Goal: Information Seeking & Learning: Learn about a topic

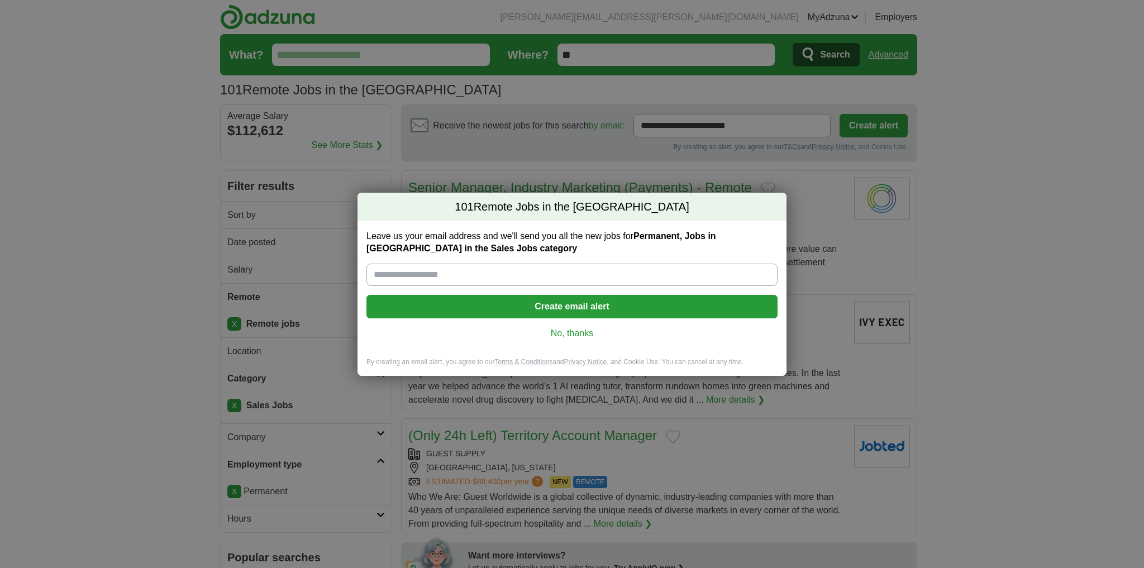
click at [565, 339] on link "No, thanks" at bounding box center [571, 333] width 393 height 12
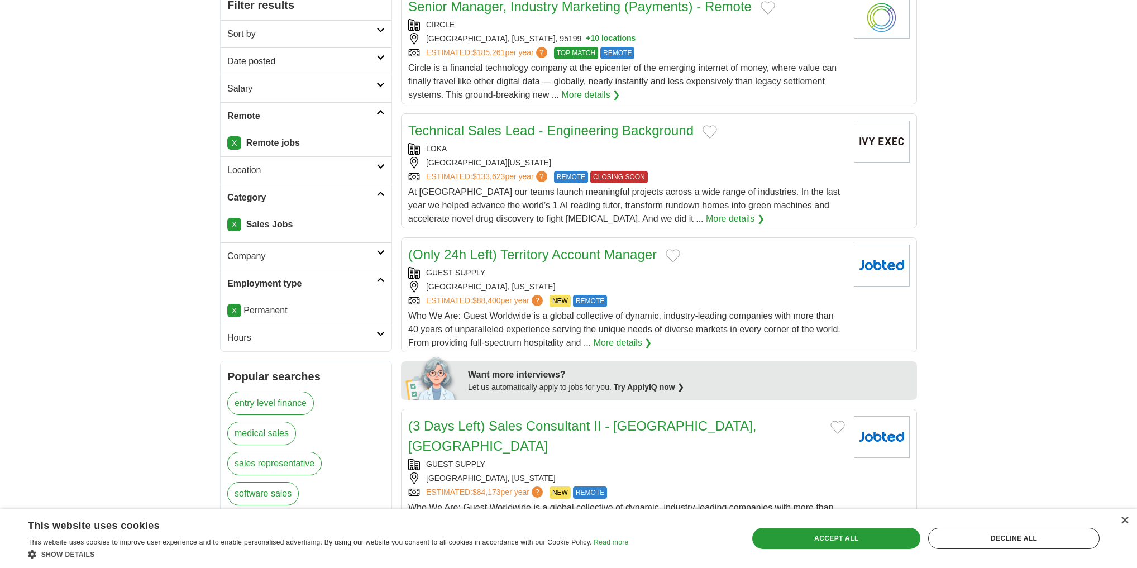
scroll to position [179, 0]
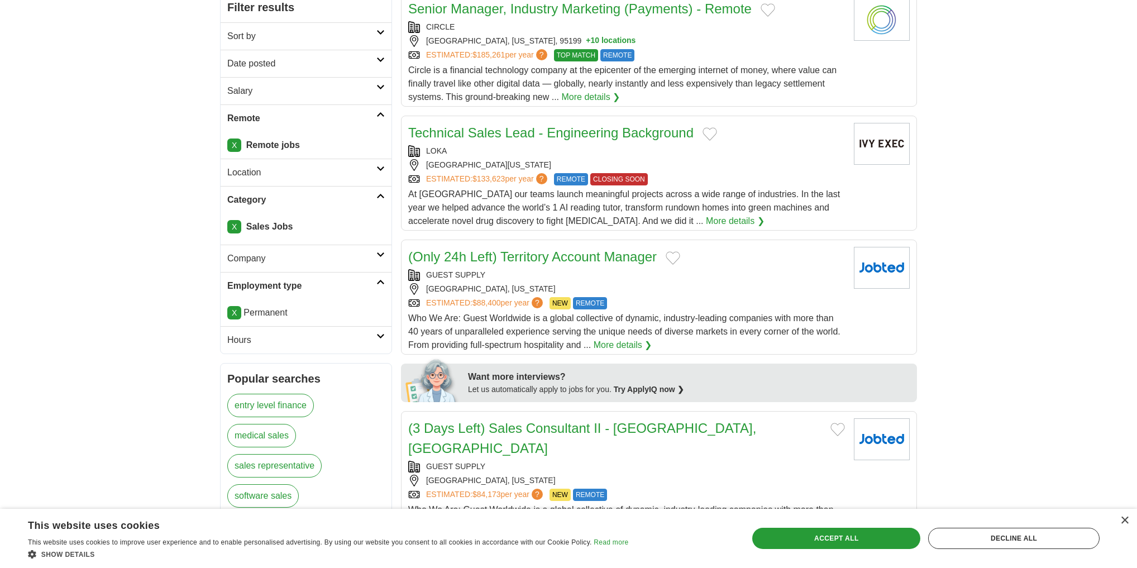
click at [372, 179] on h2 "Location" at bounding box center [301, 172] width 149 height 13
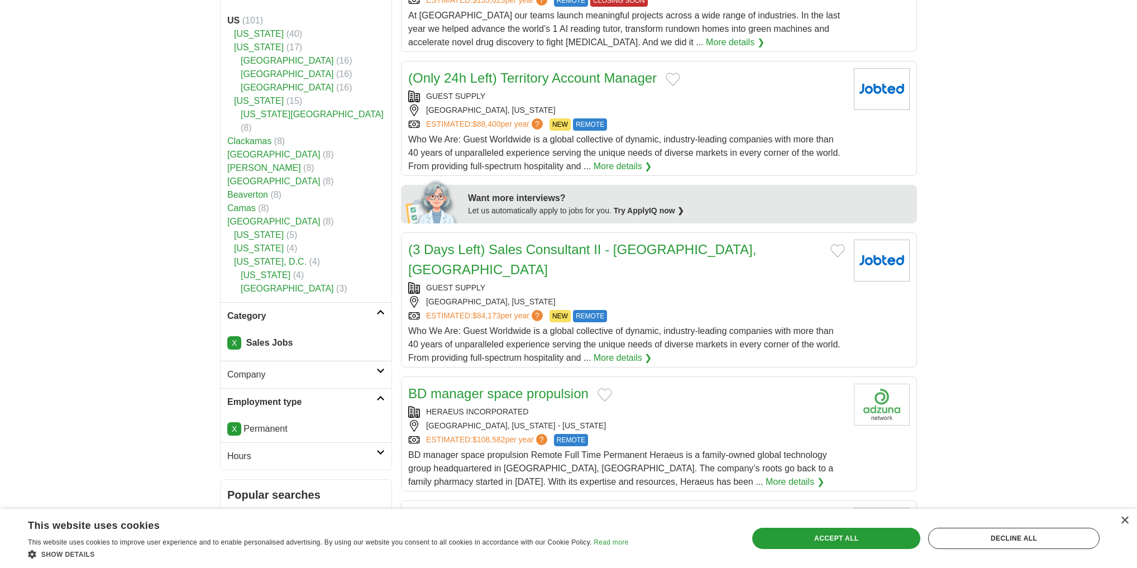
scroll to position [0, 0]
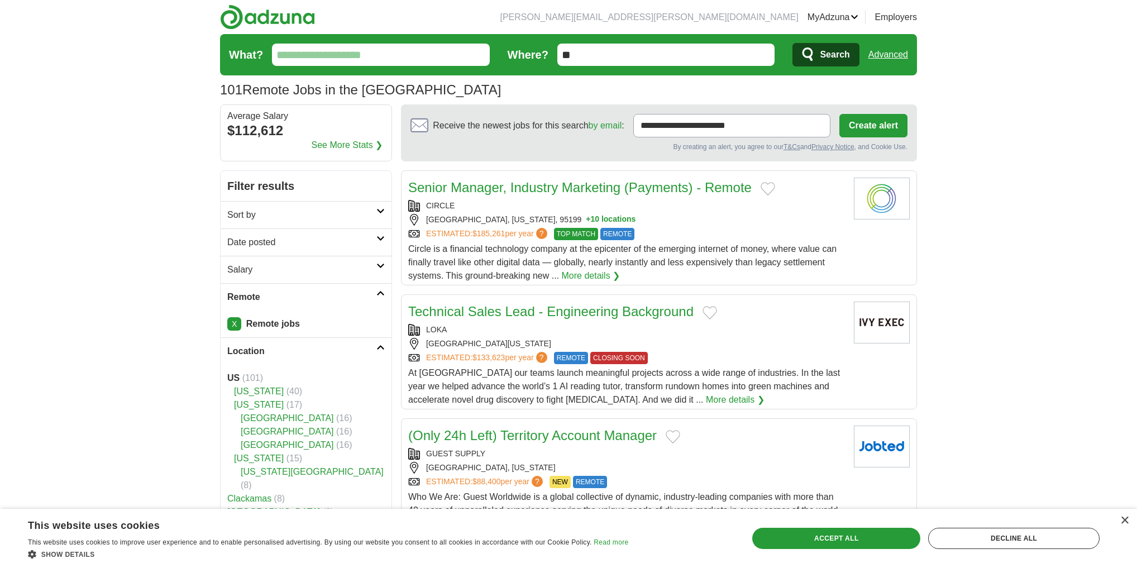
click at [585, 64] on input "**" at bounding box center [666, 55] width 218 height 22
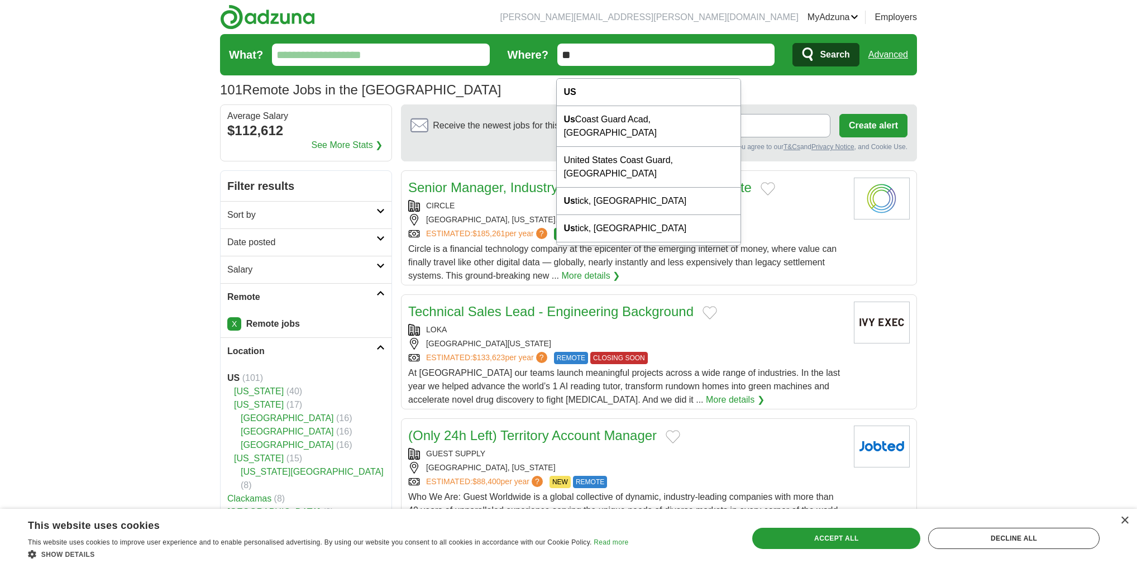
drag, startPoint x: 585, startPoint y: 63, endPoint x: 554, endPoint y: 59, distance: 31.5
click at [554, 59] on form "What? Where? ** Search Advanced" at bounding box center [568, 54] width 697 height 41
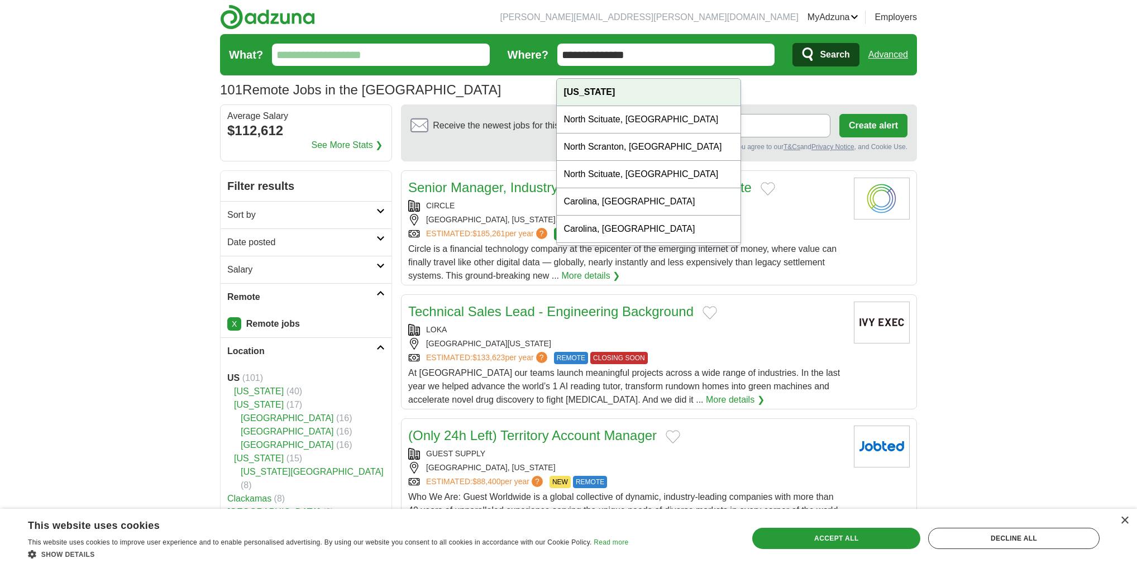
click at [615, 94] on strong "[US_STATE]" at bounding box center [588, 91] width 51 height 9
type input "**********"
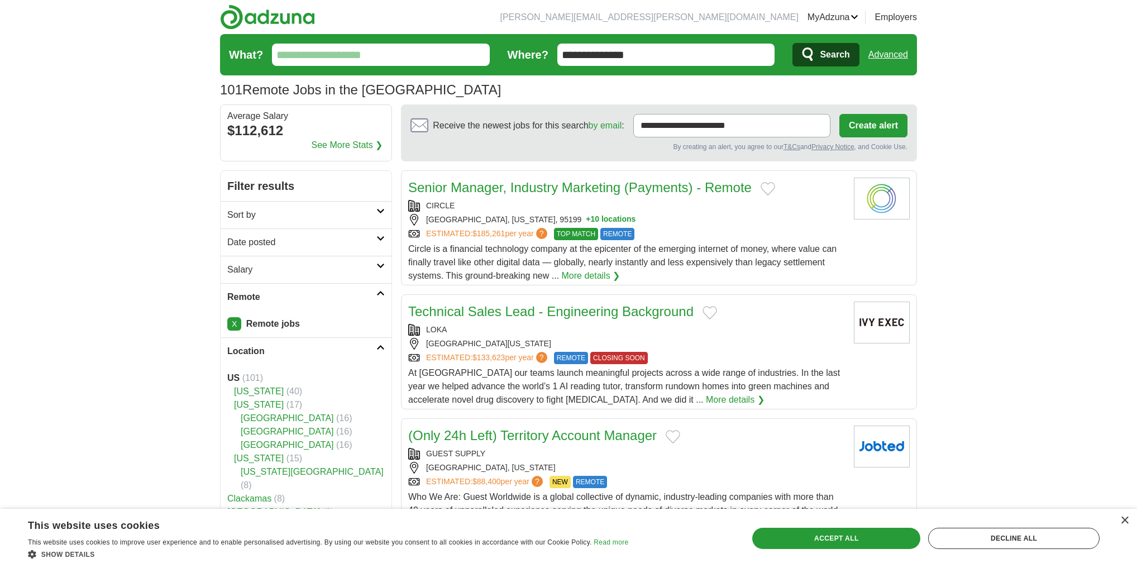
click at [792, 56] on button "Search" at bounding box center [825, 54] width 66 height 23
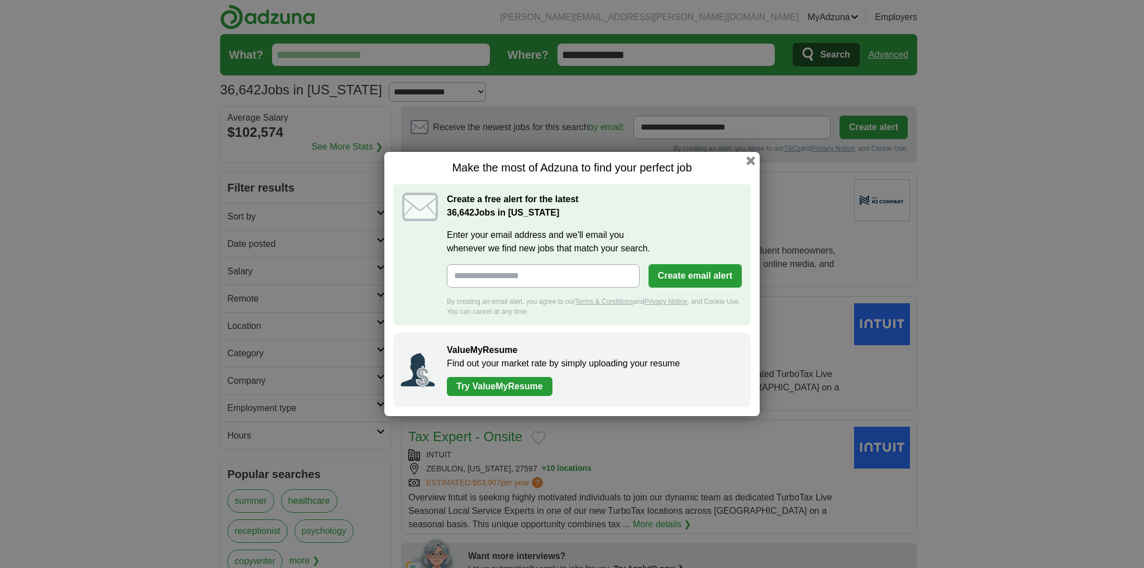
click at [759, 152] on div "Make the most of Adzuna to find your perfect job Create a free alert for the la…" at bounding box center [571, 284] width 375 height 264
click at [757, 155] on button "button" at bounding box center [750, 161] width 12 height 12
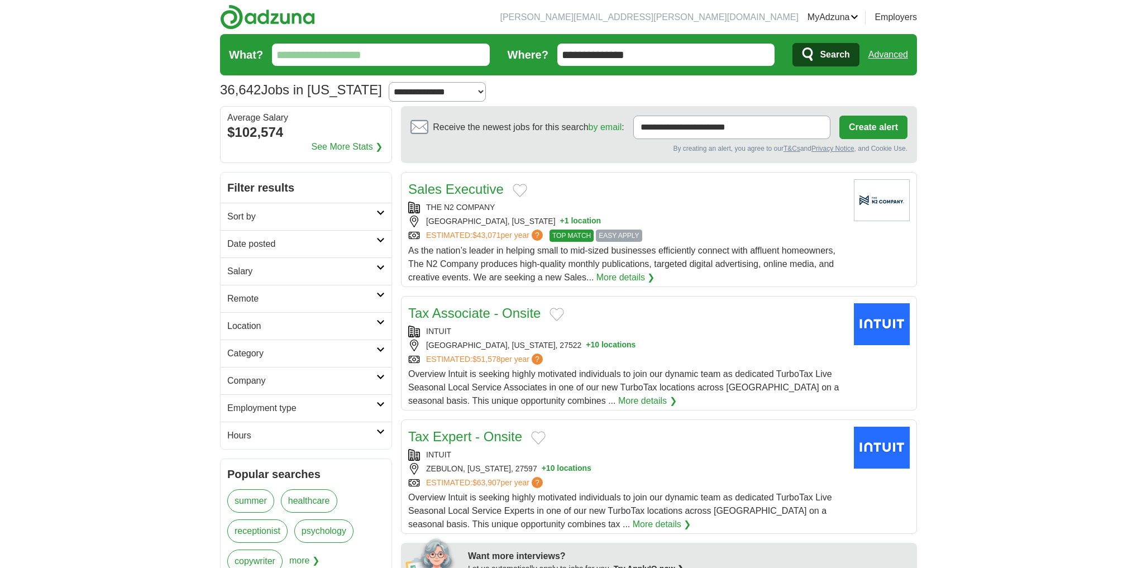
click at [368, 278] on h2 "Salary" at bounding box center [301, 271] width 149 height 13
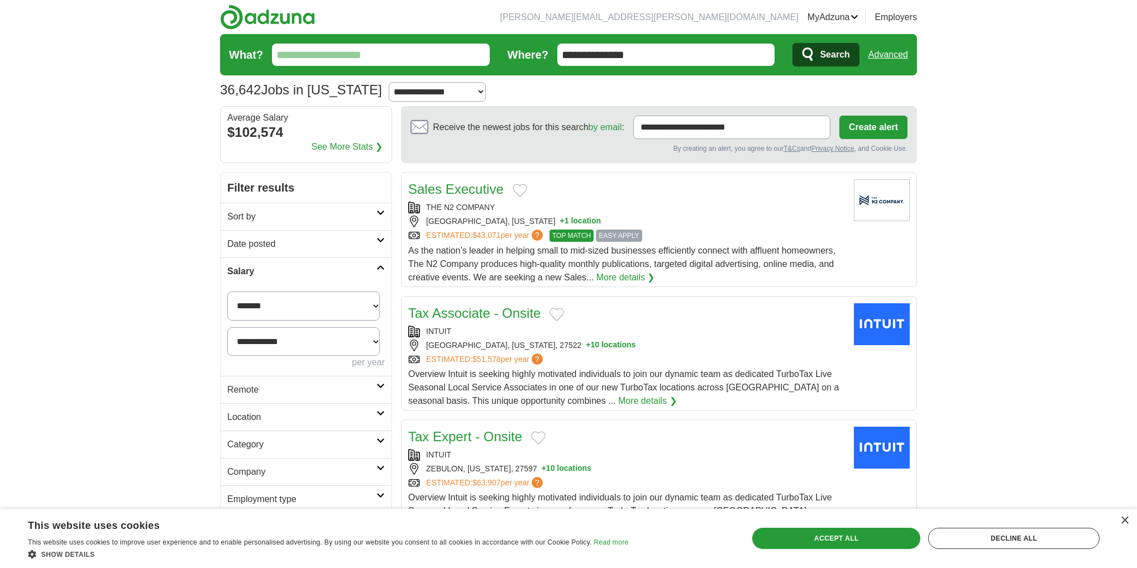
click at [342, 321] on select "**********" at bounding box center [303, 305] width 152 height 29
select select "*****"
click at [360, 401] on button "Apply" at bounding box center [358, 389] width 52 height 23
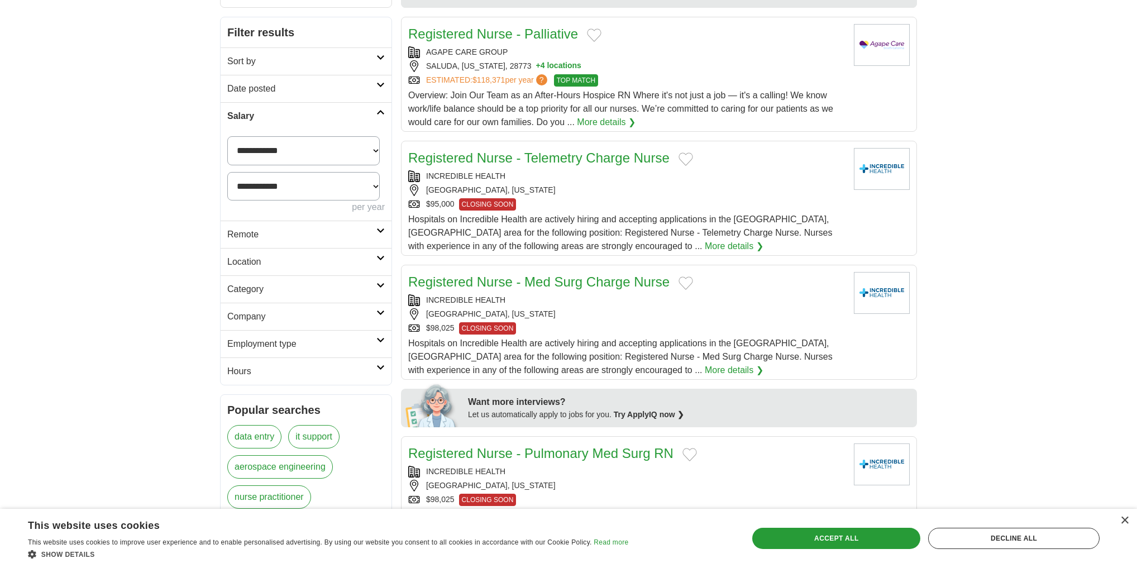
scroll to position [179, 0]
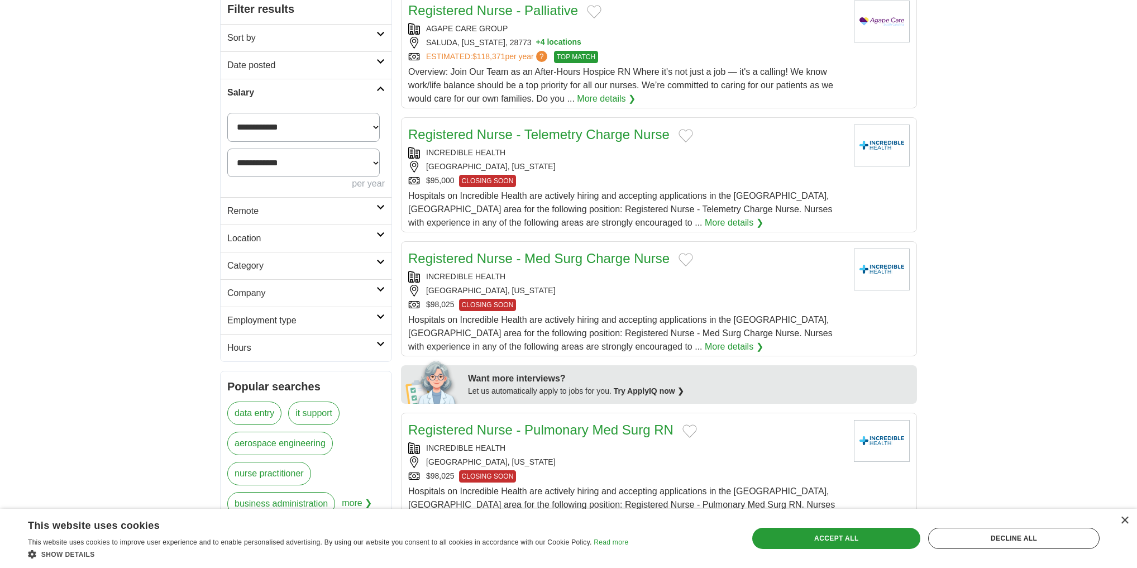
click at [338, 272] on h2 "Category" at bounding box center [301, 265] width 149 height 13
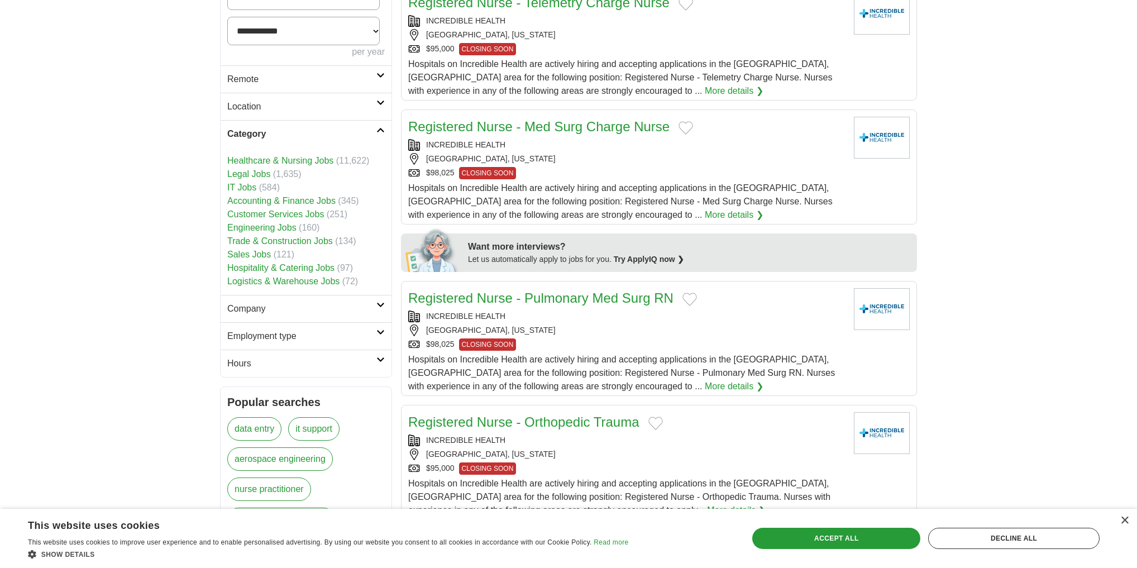
scroll to position [313, 0]
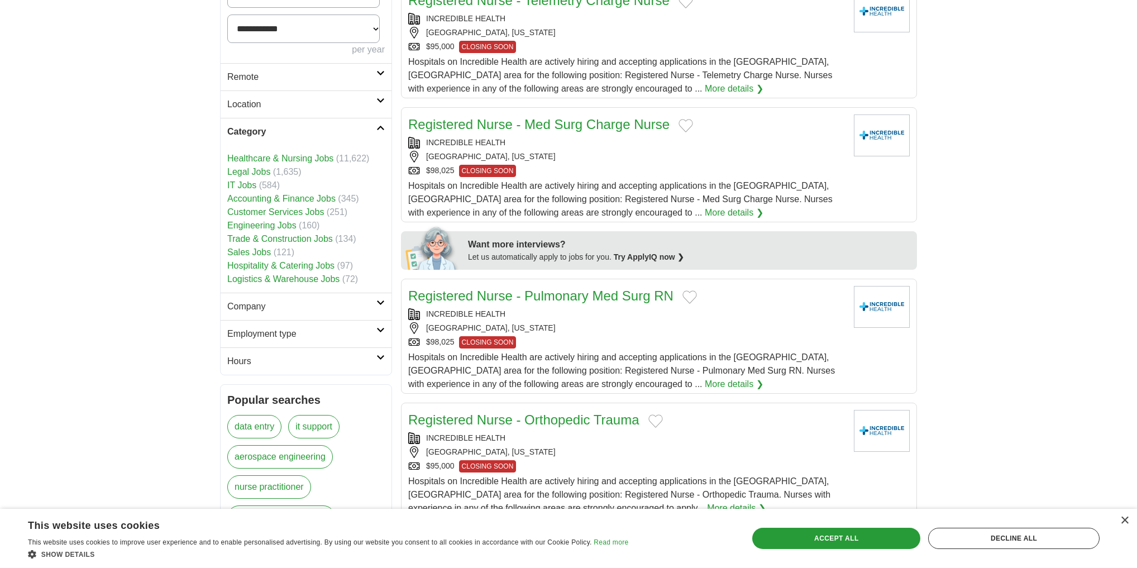
click at [254, 257] on link "Sales Jobs" at bounding box center [249, 251] width 44 height 9
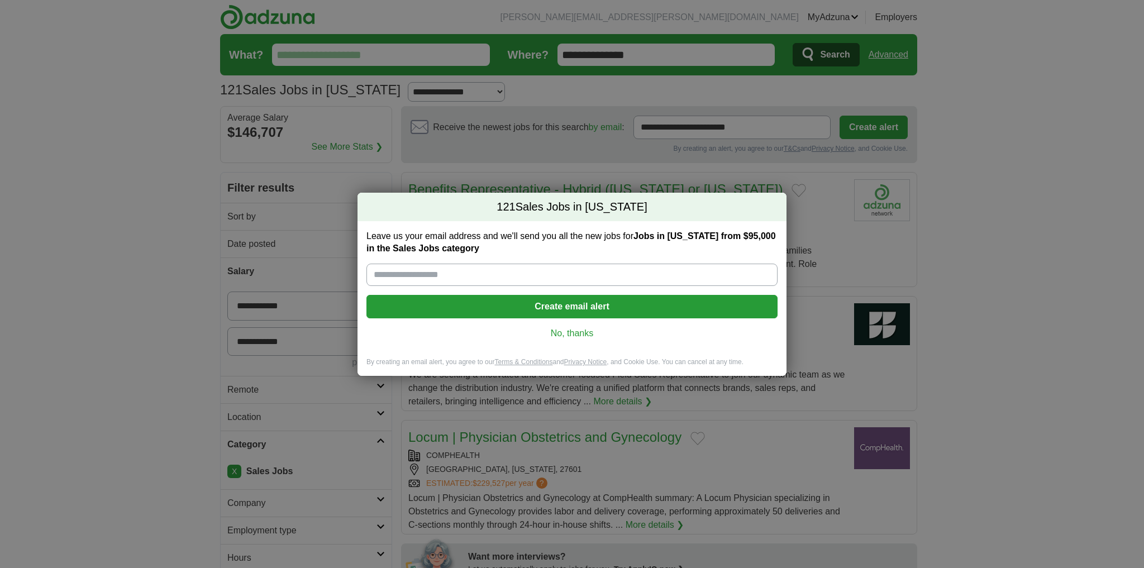
click at [572, 339] on link "No, thanks" at bounding box center [571, 333] width 393 height 12
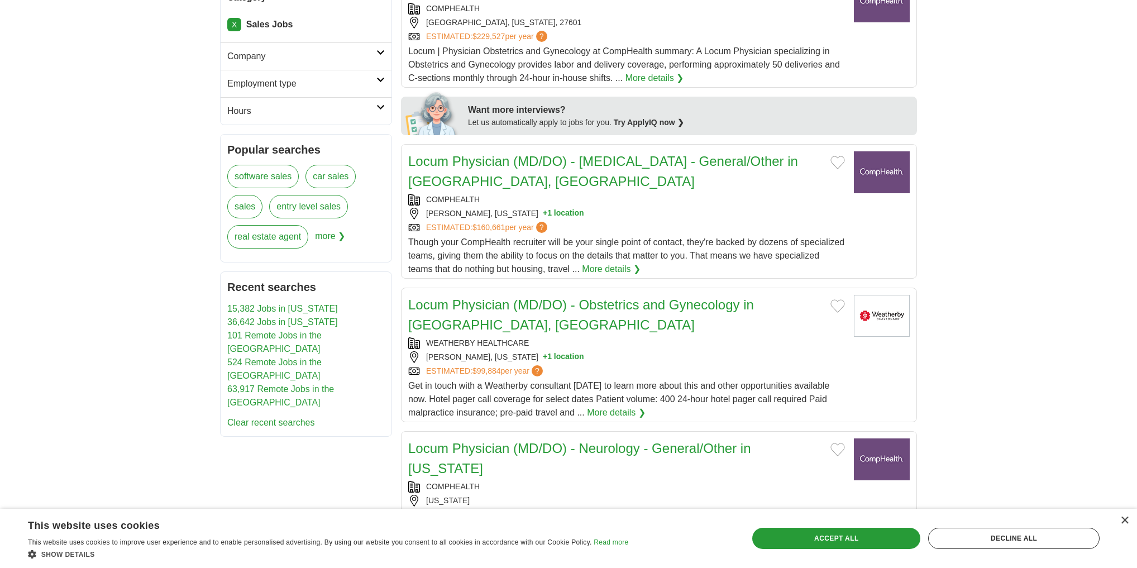
scroll to position [179, 0]
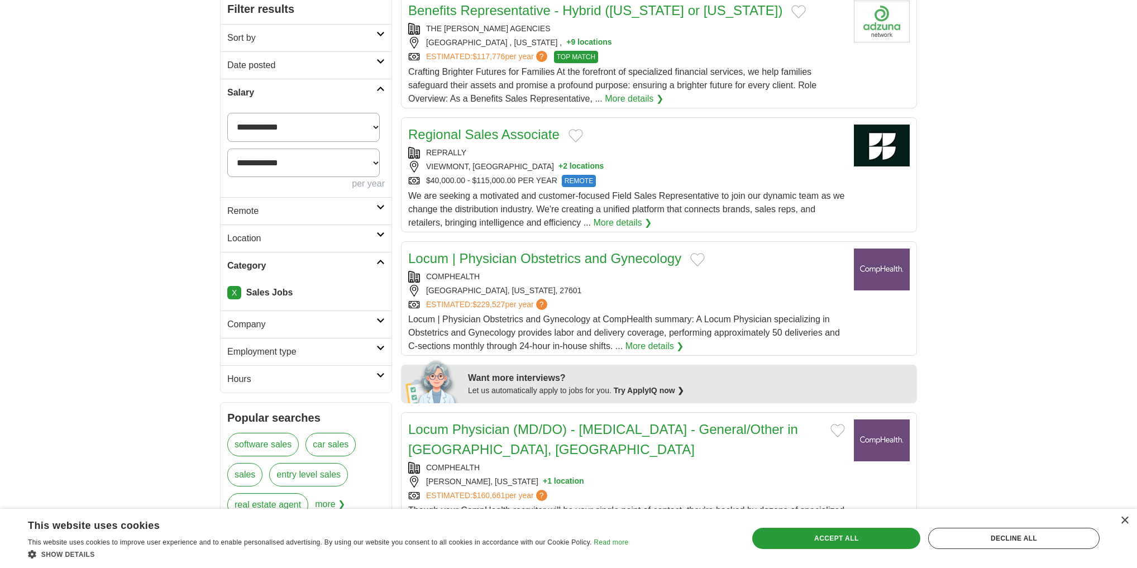
click at [376, 51] on link "Sort by" at bounding box center [306, 37] width 171 height 27
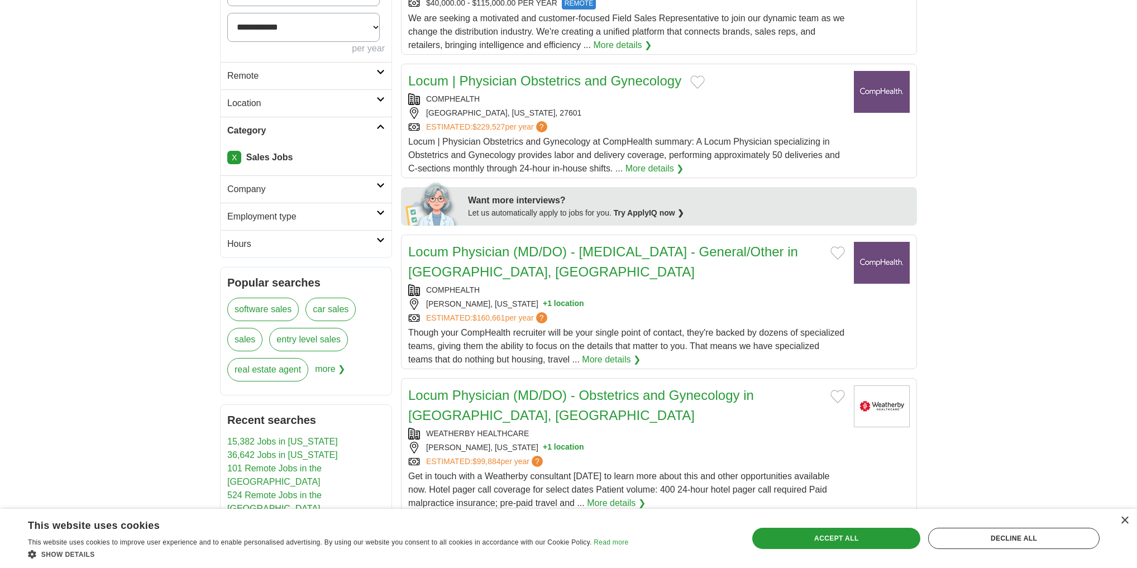
scroll to position [357, 0]
click at [379, 187] on icon at bounding box center [380, 184] width 8 height 6
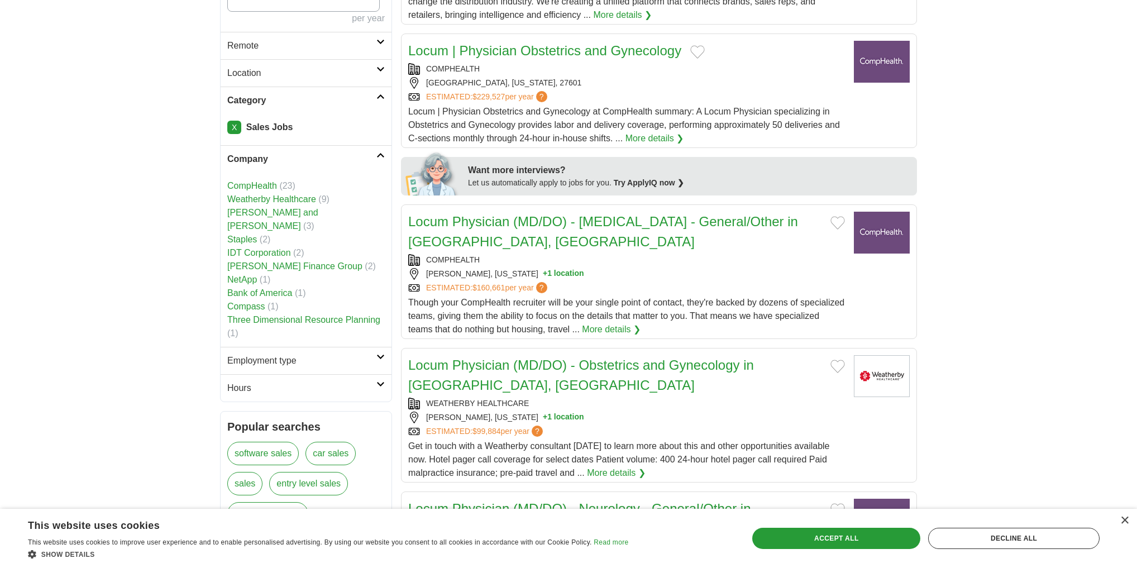
scroll to position [402, 0]
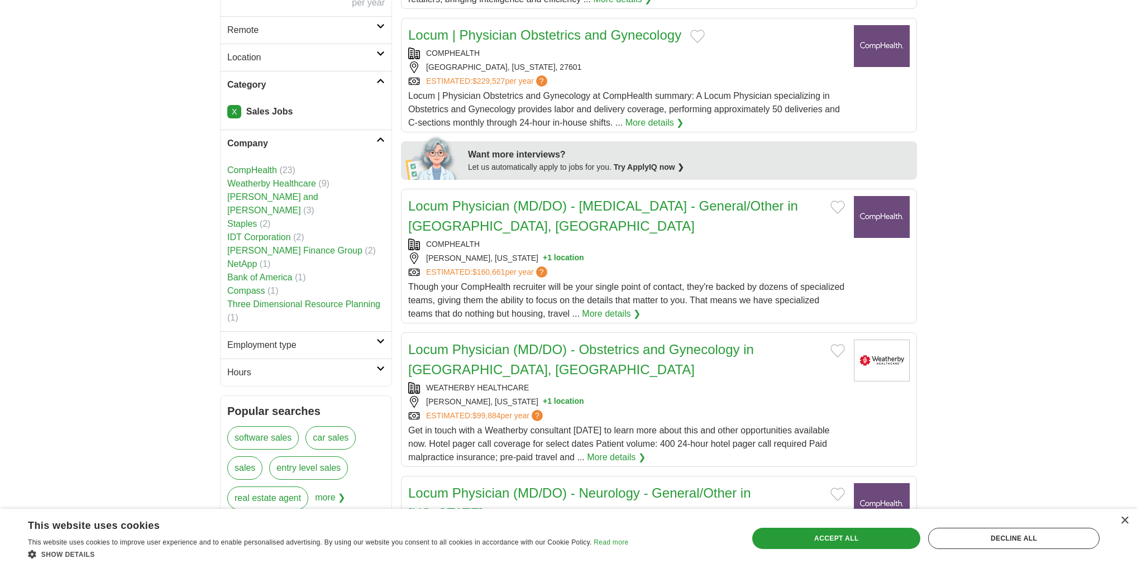
click at [240, 118] on link "X" at bounding box center [234, 111] width 14 height 13
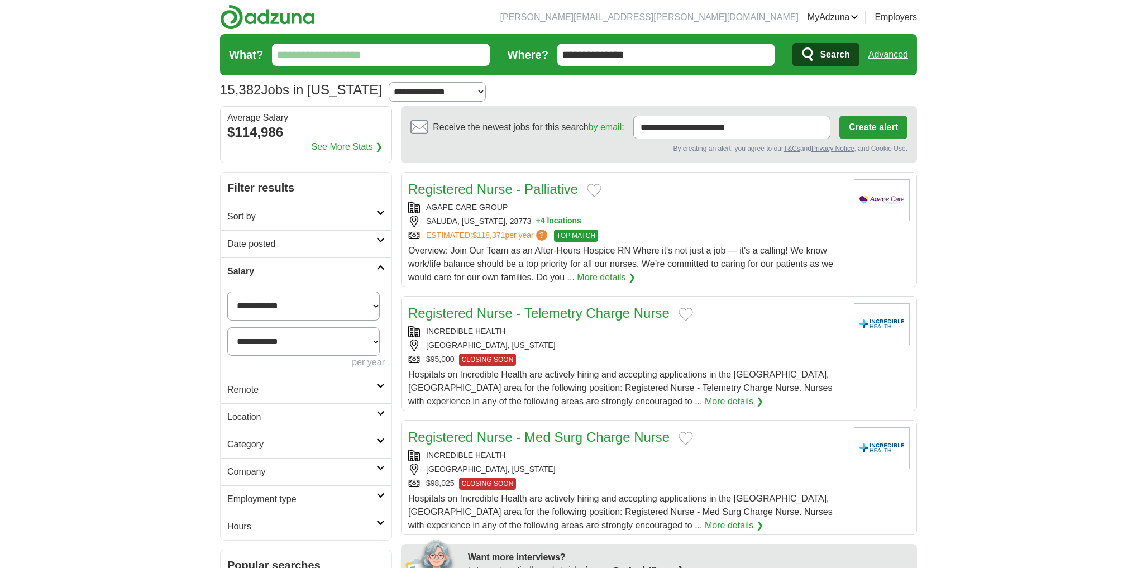
click at [354, 66] on input "What?" at bounding box center [381, 55] width 218 height 22
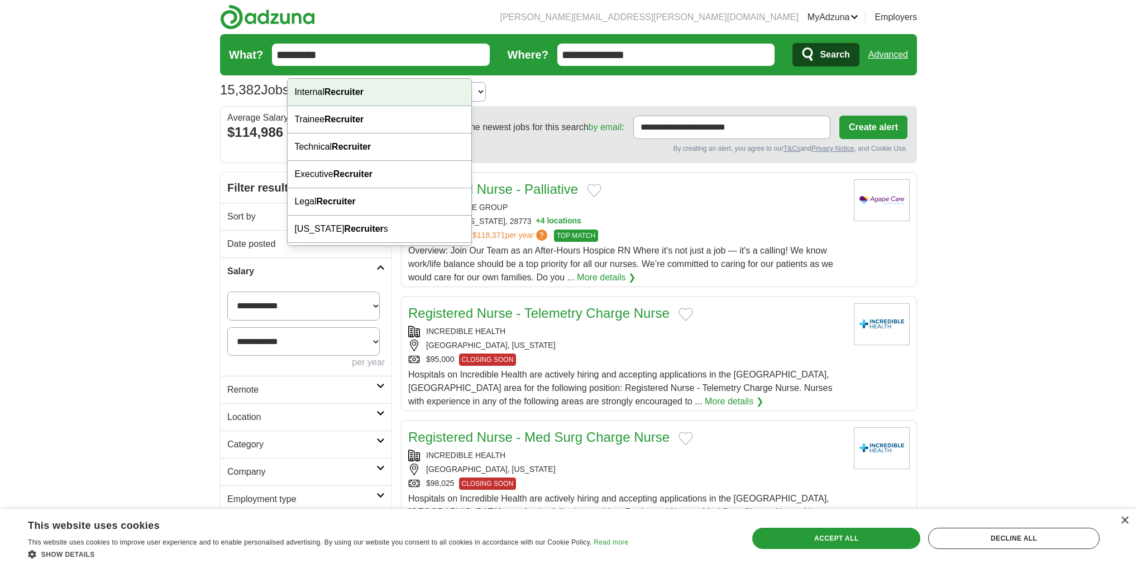
click at [338, 94] on strong "Recruiter" at bounding box center [343, 91] width 39 height 9
type input "**********"
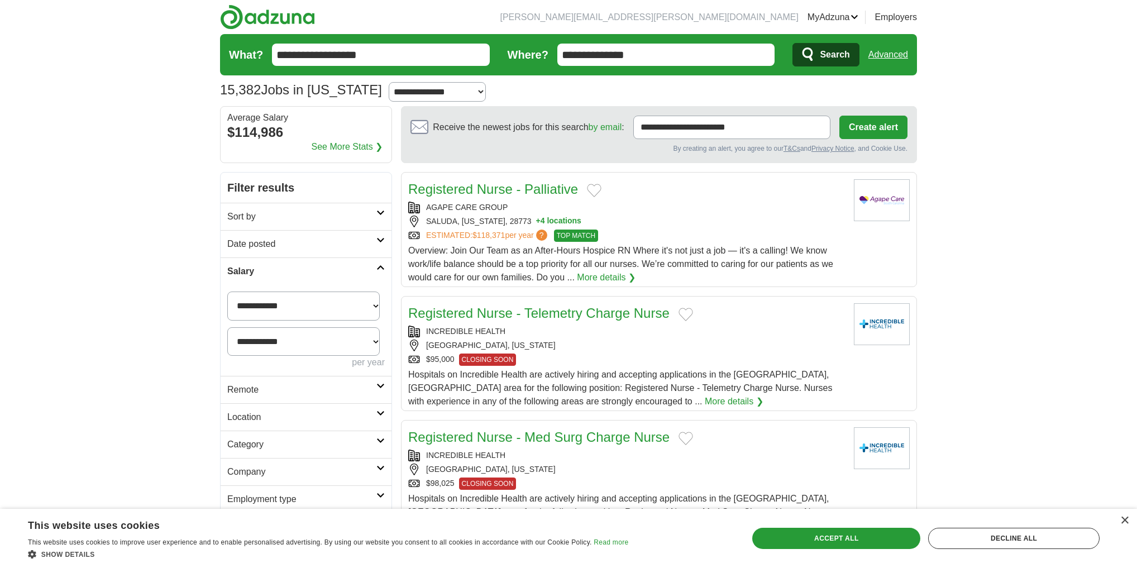
click at [820, 63] on span "Search" at bounding box center [835, 55] width 30 height 22
